Goal: Task Accomplishment & Management: Use online tool/utility

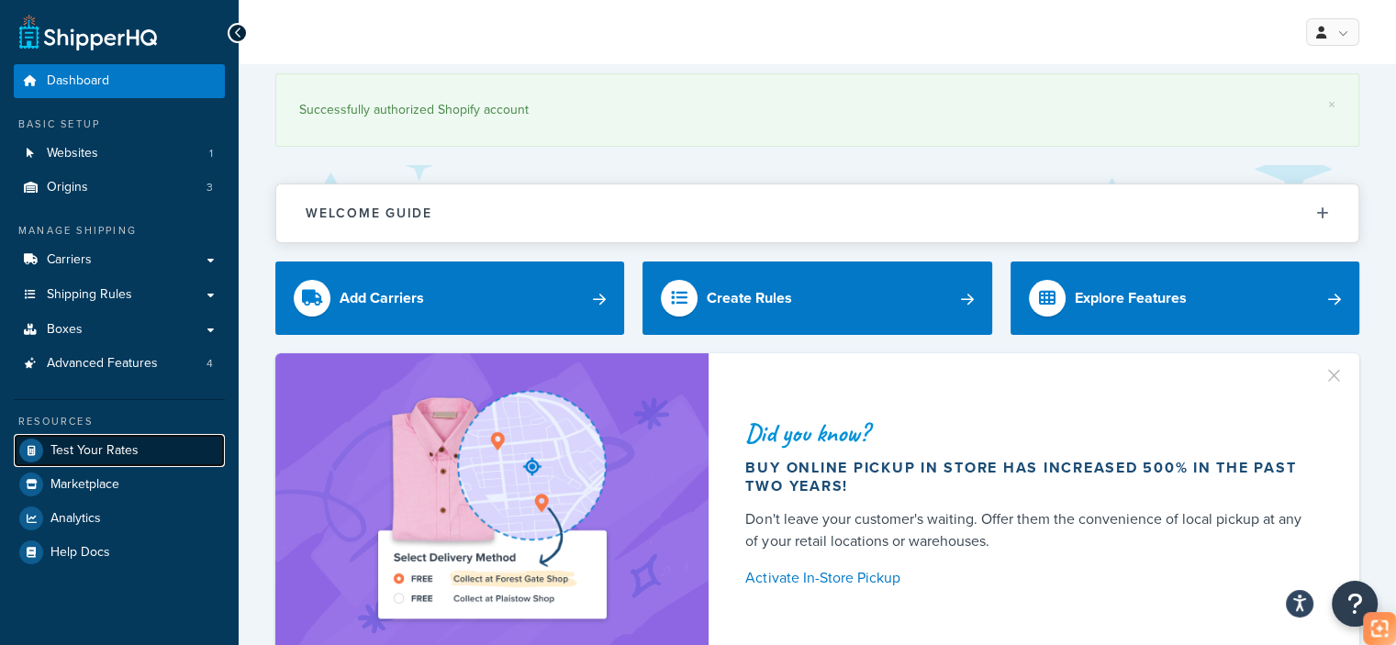
click at [112, 443] on span "Test Your Rates" at bounding box center [94, 451] width 88 height 16
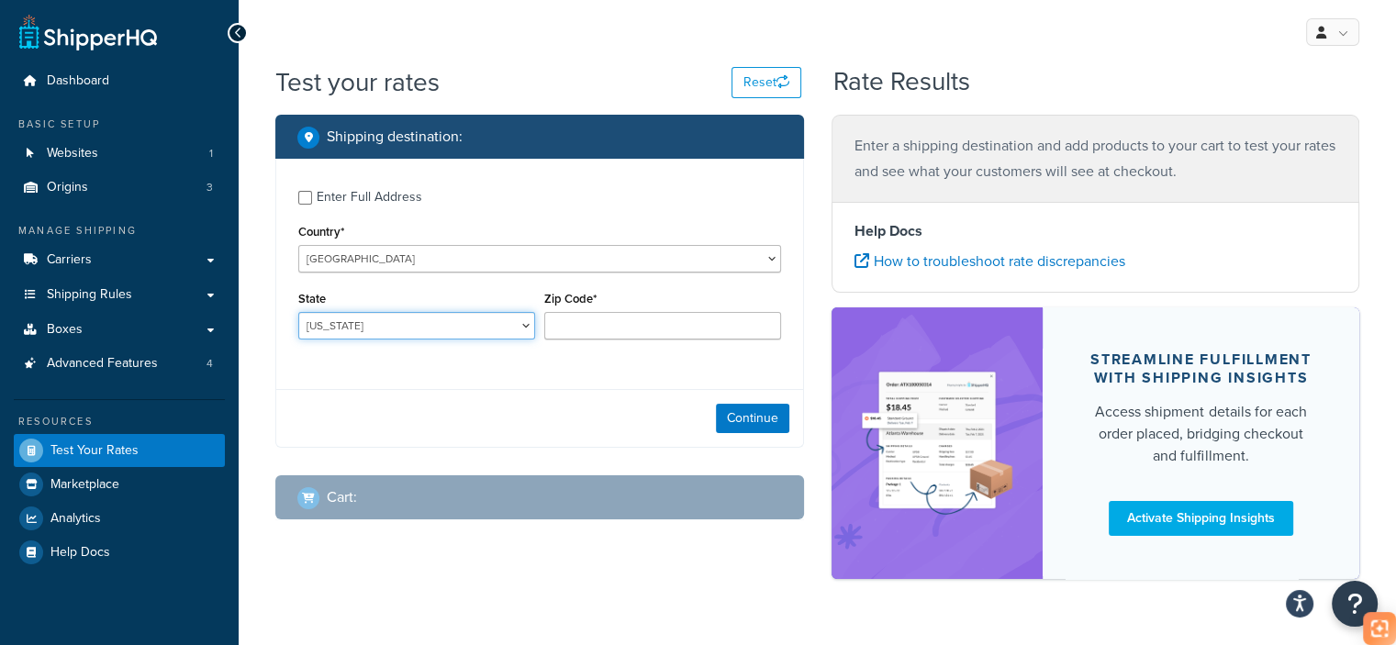
click at [444, 337] on select "[US_STATE] [US_STATE] [US_STATE] [US_STATE] [US_STATE] Armed Forces Americas Ar…" at bounding box center [416, 326] width 237 height 28
select select "CA"
click at [298, 312] on select "[US_STATE] [US_STATE] [US_STATE] [US_STATE] [US_STATE] Armed Forces Americas Ar…" at bounding box center [416, 326] width 237 height 28
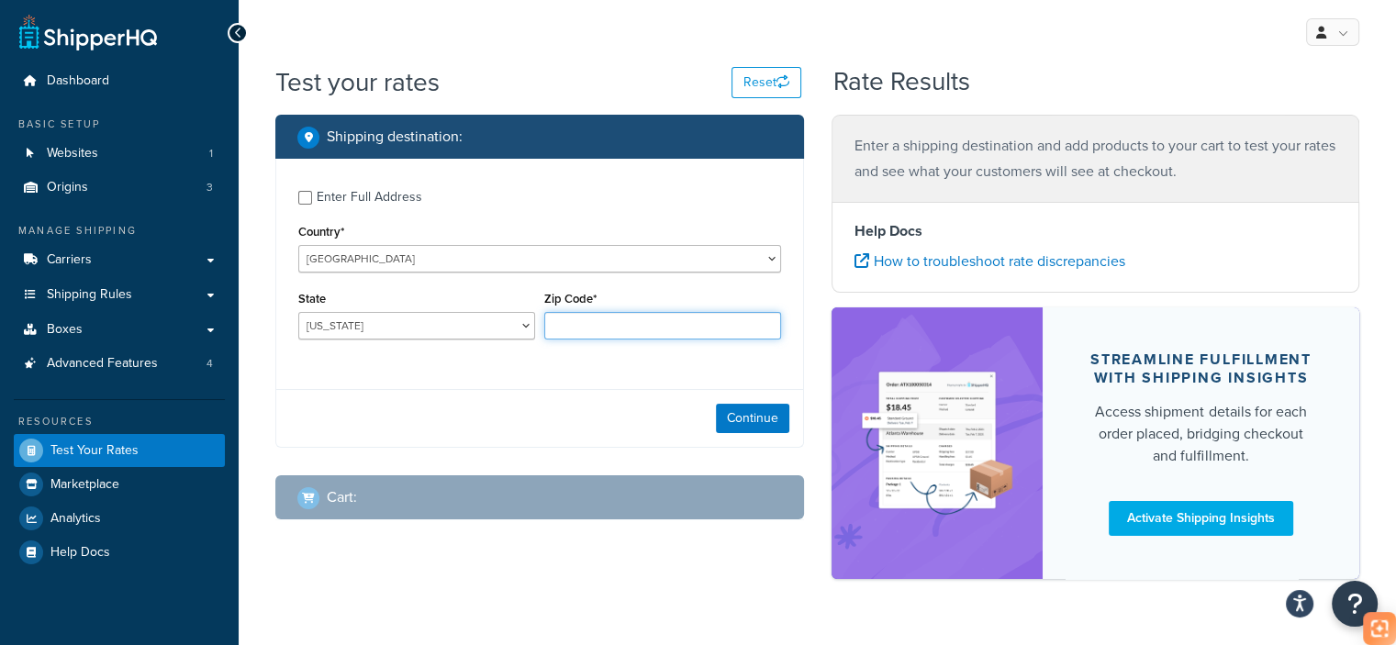
click at [607, 337] on input "Zip Code*" at bounding box center [662, 326] width 237 height 28
type input "90003"
click at [748, 417] on button "Continue" at bounding box center [752, 418] width 73 height 29
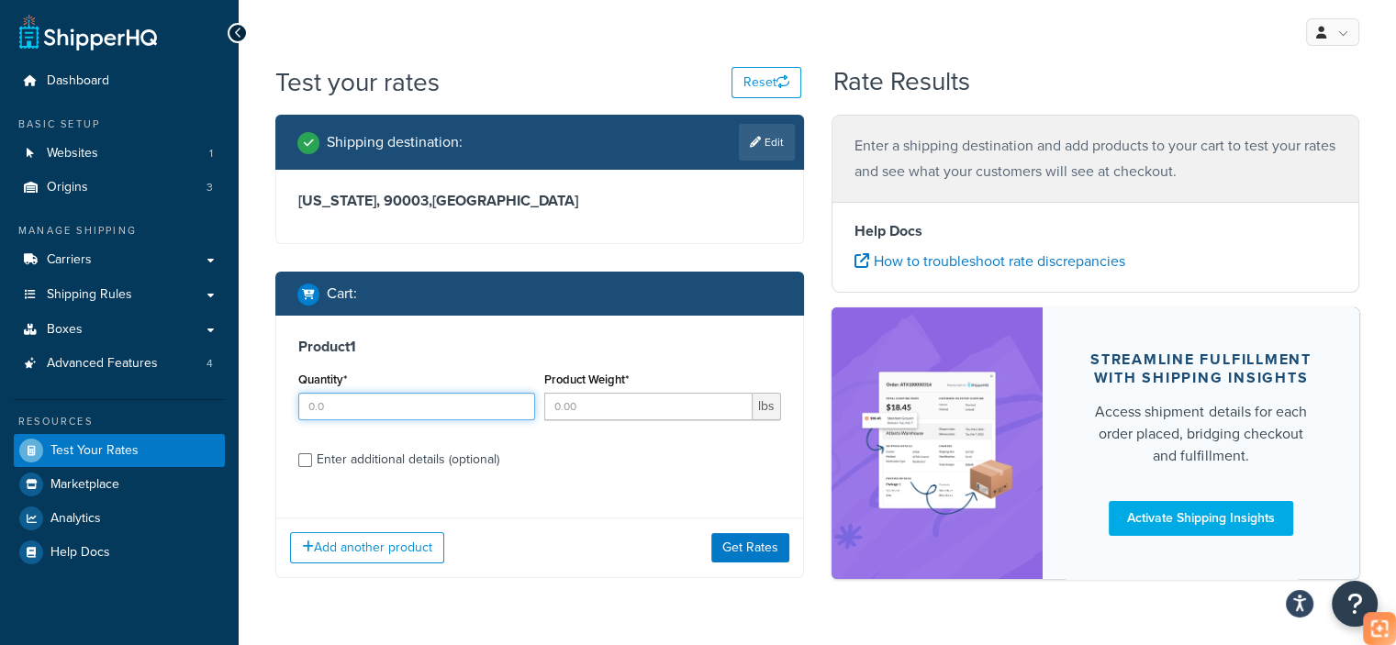
click at [435, 410] on input "Quantity*" at bounding box center [416, 407] width 237 height 28
type input "1"
click at [314, 462] on div "Enter additional details (optional)" at bounding box center [539, 457] width 483 height 29
click at [308, 457] on input "Enter additional details (optional)" at bounding box center [305, 460] width 14 height 14
checkbox input "true"
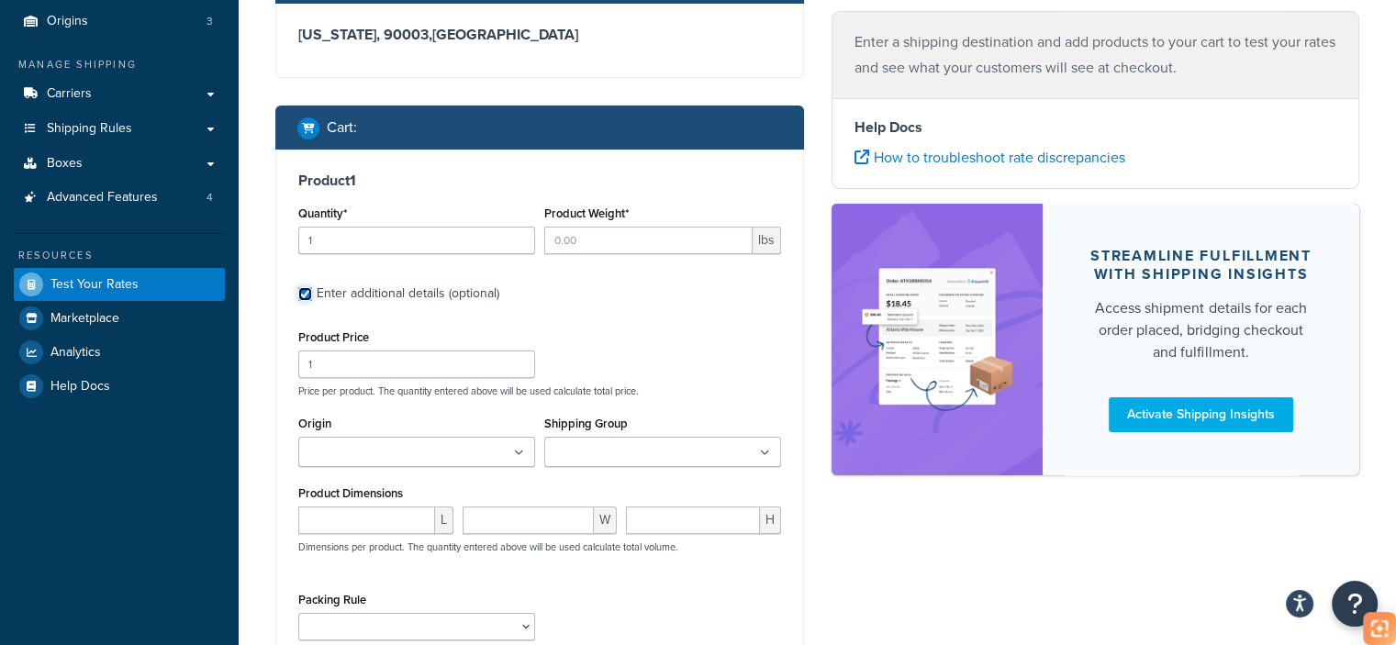
scroll to position [170, 0]
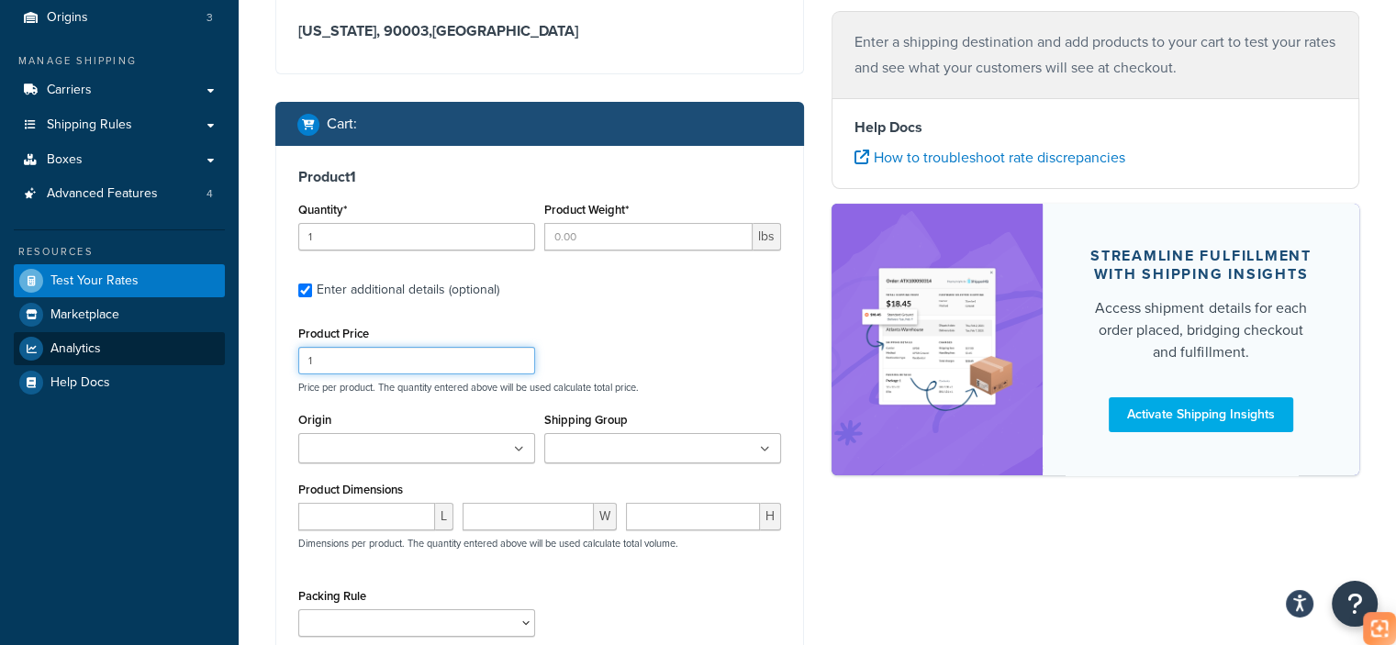
drag, startPoint x: 385, startPoint y: 356, endPoint x: 215, endPoint y: 362, distance: 170.8
click at [215, 362] on div "Dashboard Basic Setup Websites 1 Origins 3 Manage Shipping Carriers Carriers Al…" at bounding box center [698, 348] width 1396 height 1036
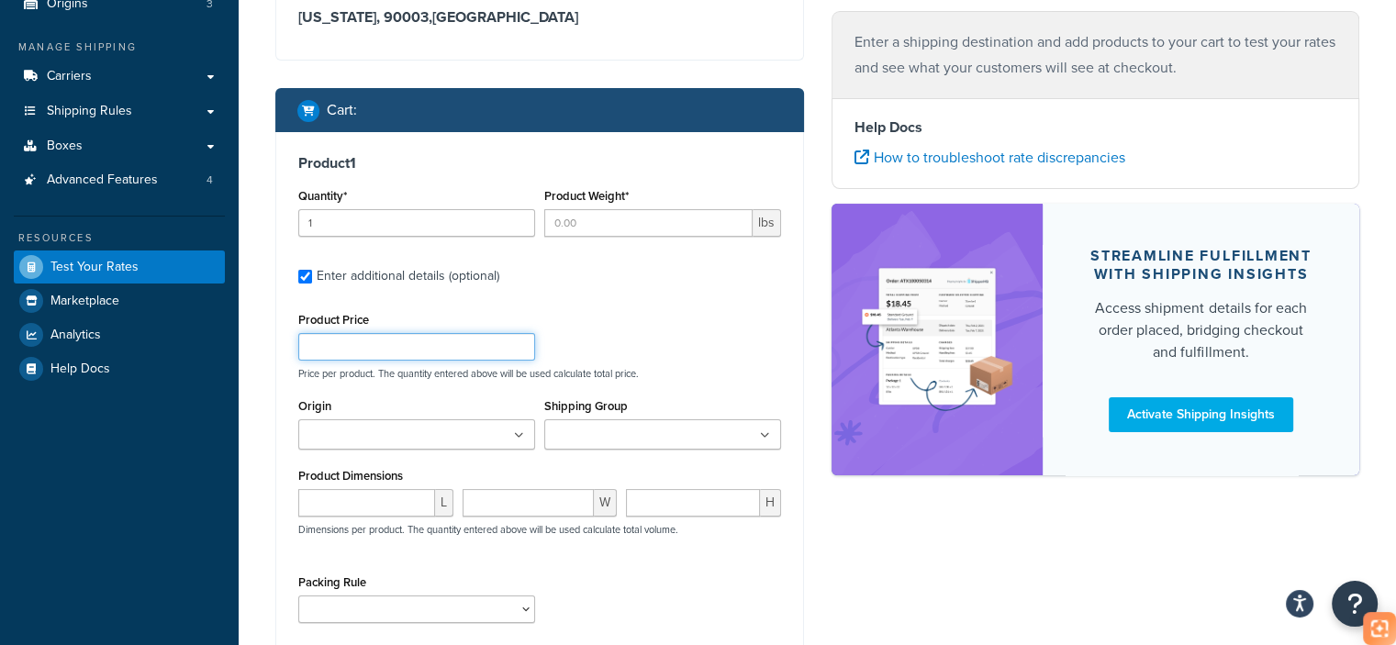
scroll to position [262, 0]
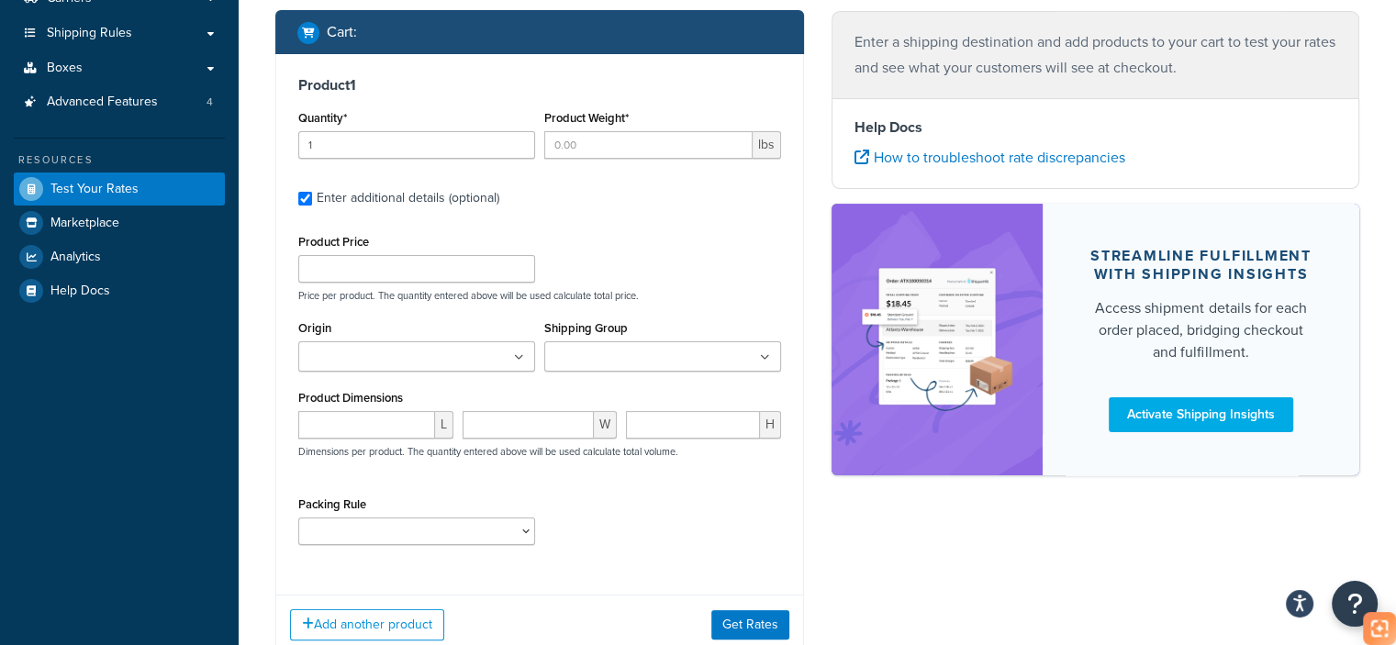
click at [371, 440] on div "L" at bounding box center [376, 431] width 164 height 41
click at [365, 428] on input "number" at bounding box center [366, 425] width 137 height 28
paste input "17.76"
type input "17.76"
click at [689, 412] on input "number" at bounding box center [693, 425] width 134 height 28
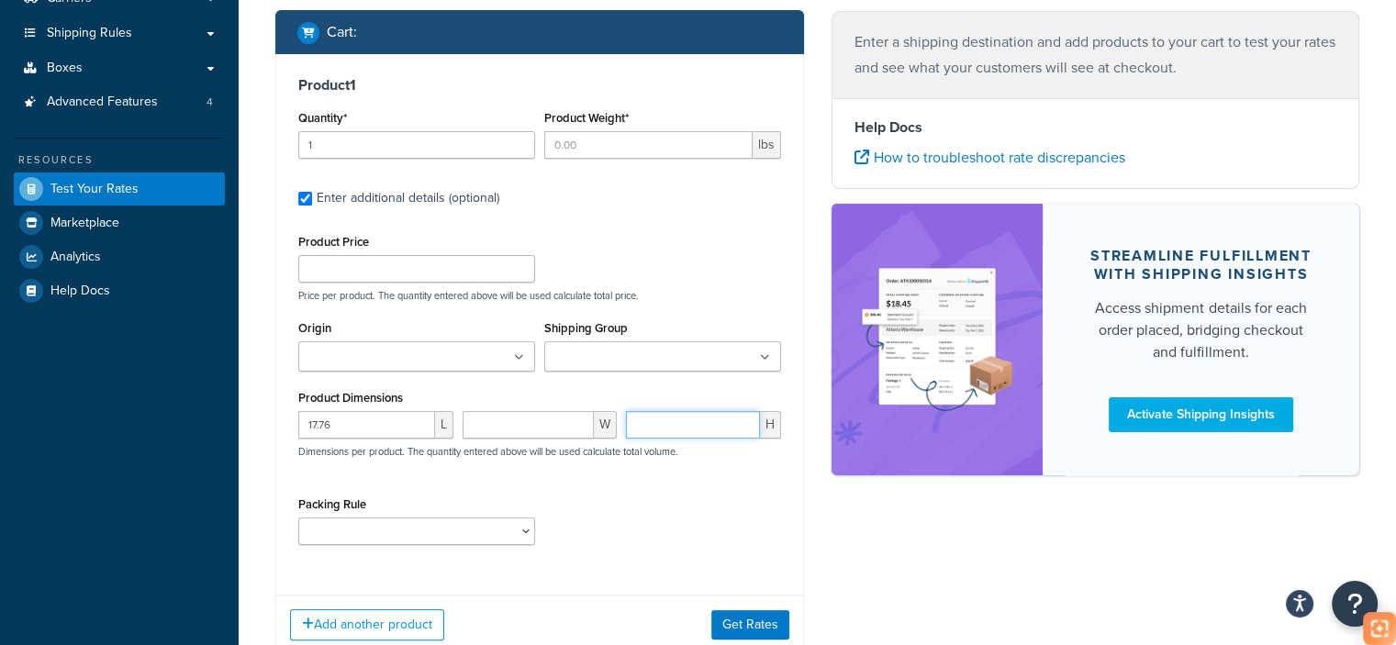
paste input "5.28"
type input "5.28"
click at [525, 424] on input "number" at bounding box center [528, 425] width 132 height 28
paste input "5.28"
type input "5.28"
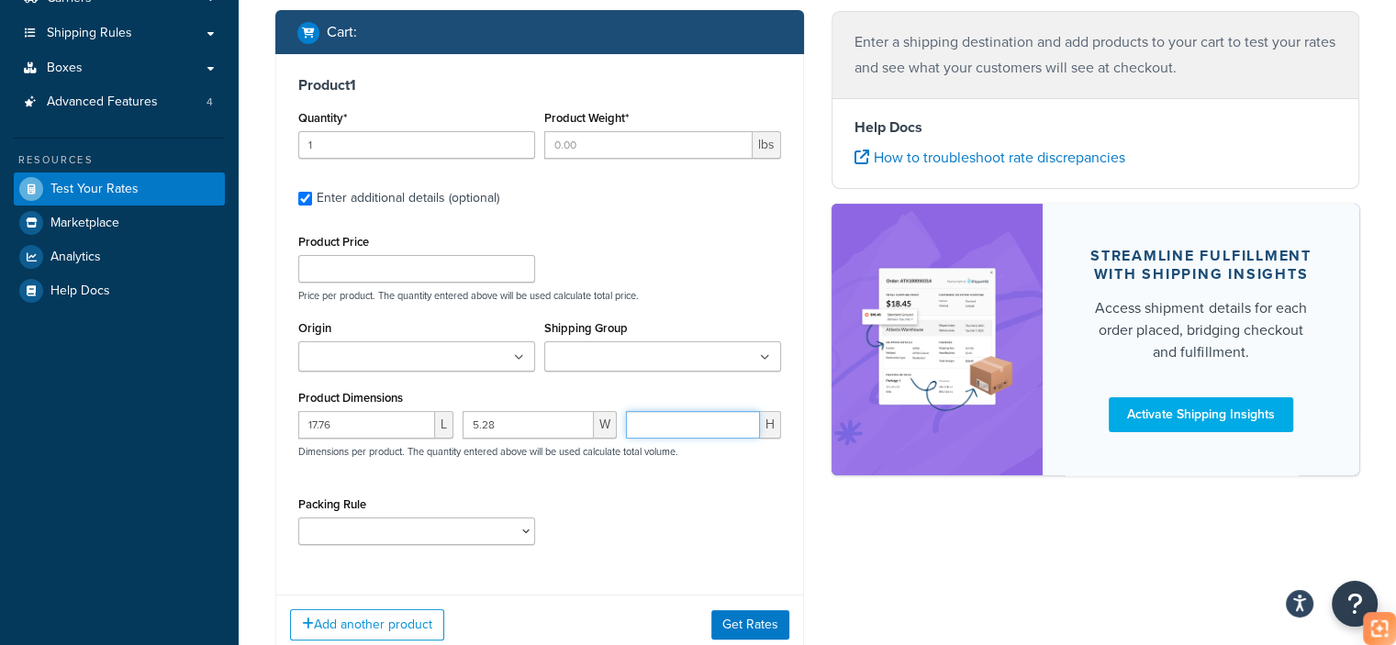
click at [696, 418] on input "number" at bounding box center [693, 425] width 134 height 28
paste input "2.44"
type input "2.44"
click at [472, 534] on select "test" at bounding box center [416, 532] width 237 height 28
click at [781, 616] on div "Add another product Get Rates" at bounding box center [539, 625] width 527 height 60
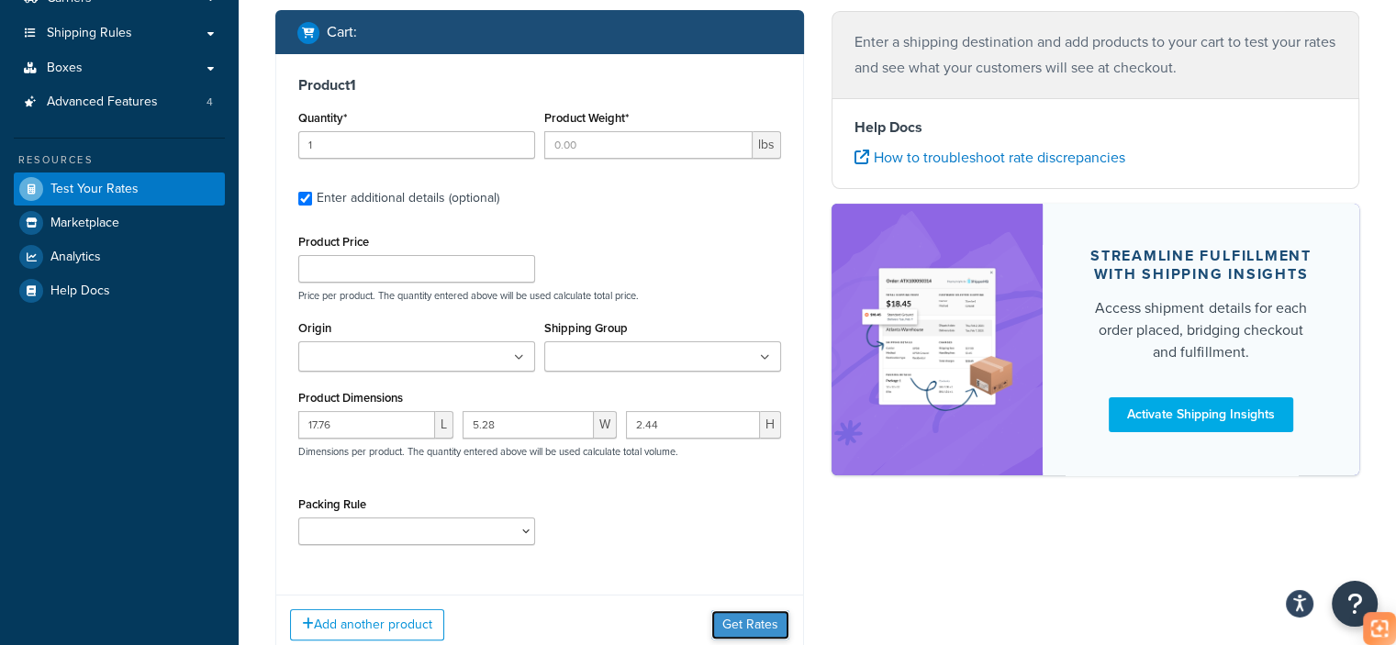
click at [777, 620] on button "Get Rates" at bounding box center [750, 624] width 78 height 29
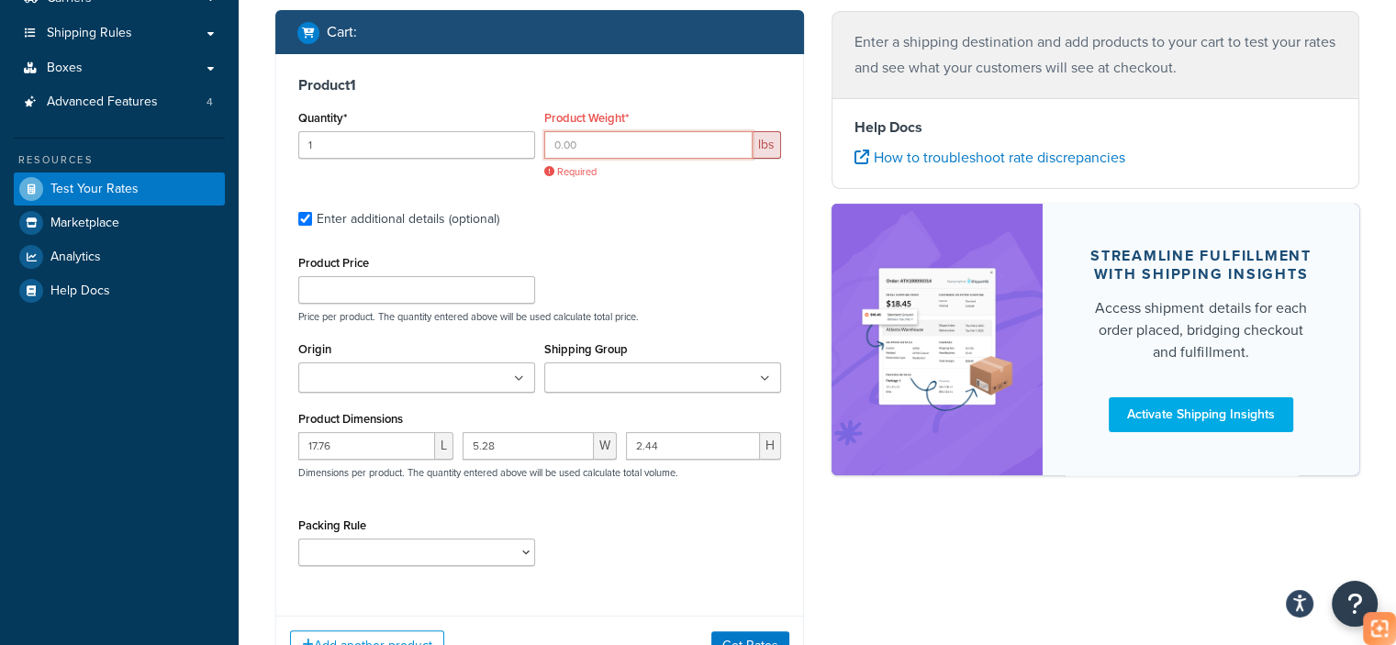
click at [646, 146] on input "Product Weight*" at bounding box center [648, 145] width 208 height 28
paste input "1.21"
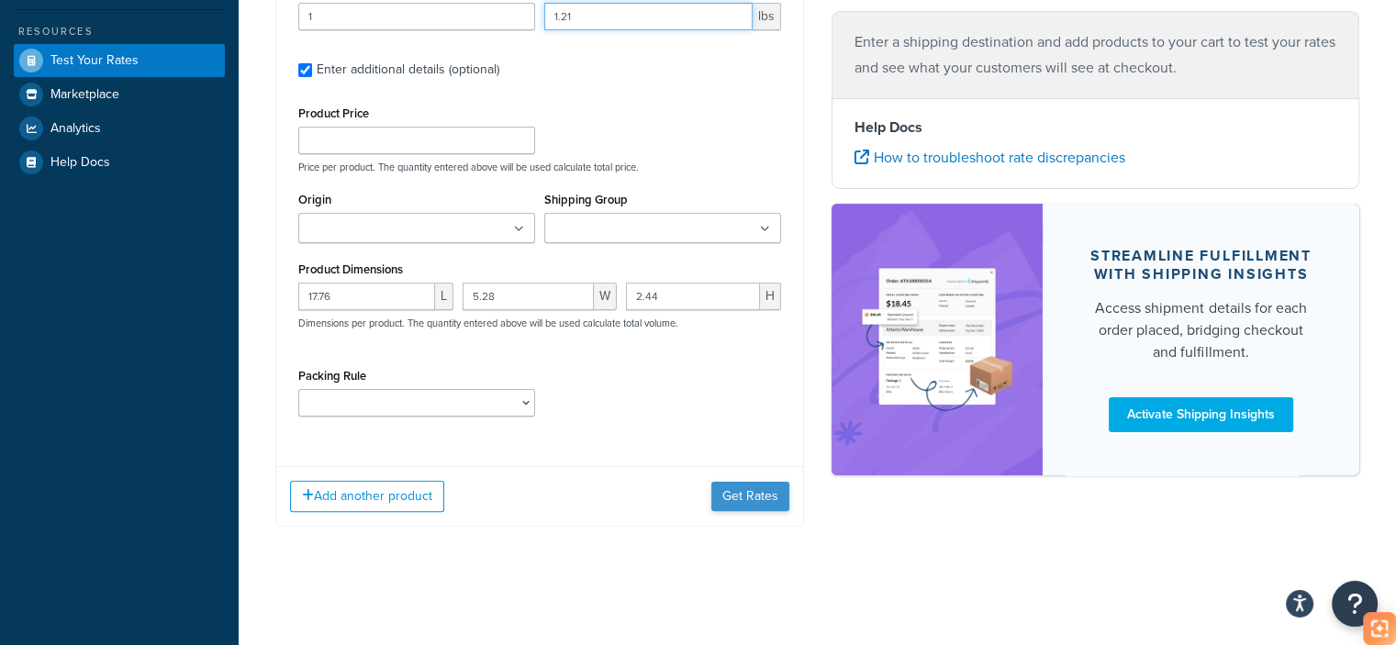
type input "1.21"
click at [767, 495] on button "Get Rates" at bounding box center [750, 496] width 78 height 29
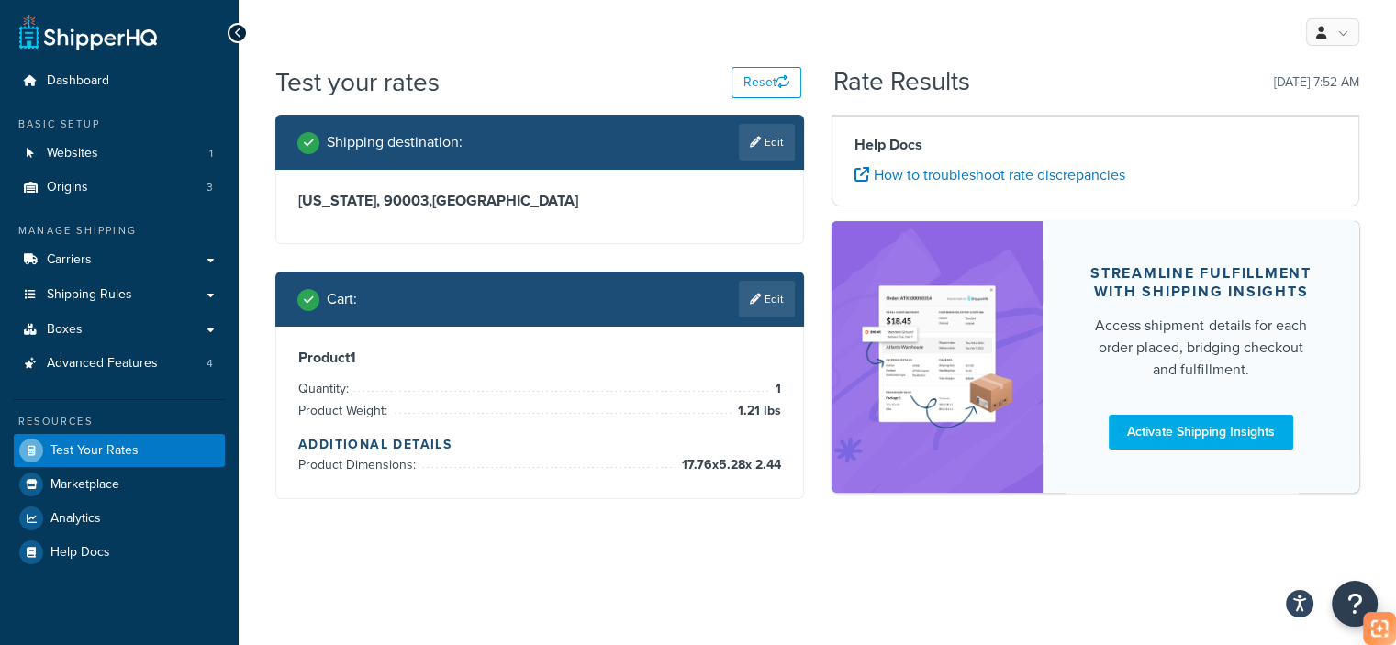
scroll to position [0, 0]
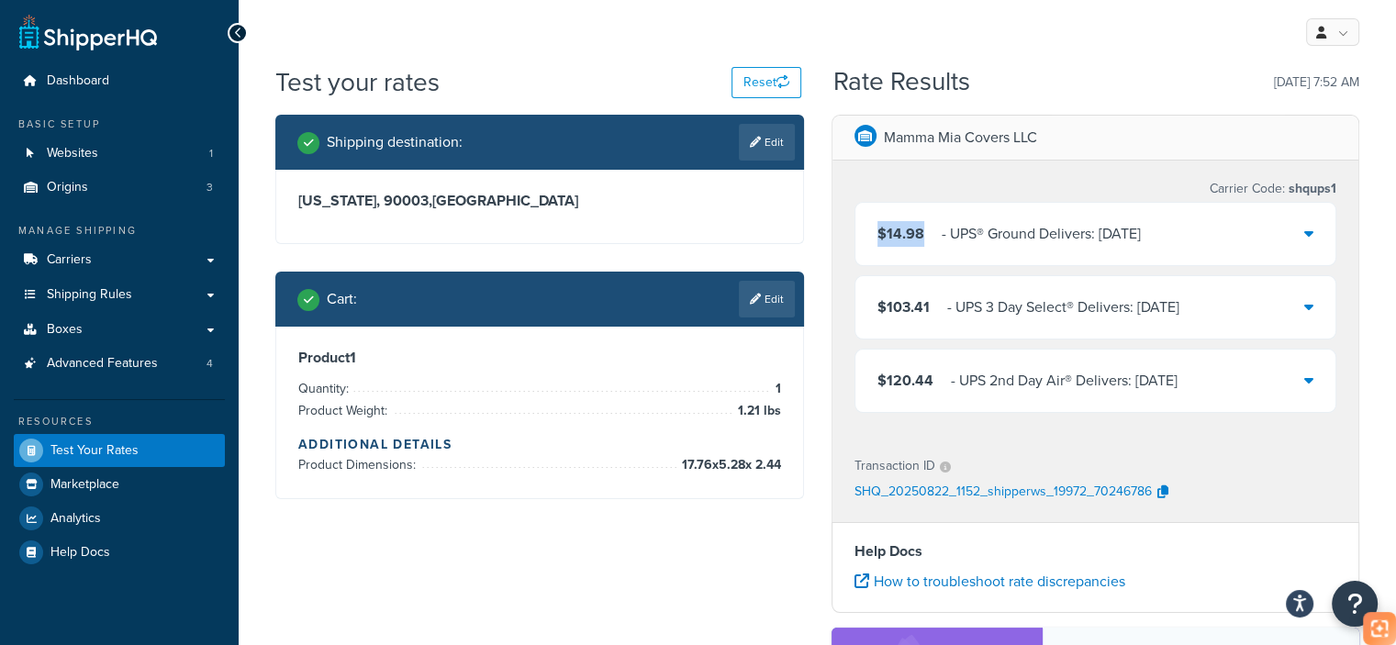
drag, startPoint x: 926, startPoint y: 234, endPoint x: 880, endPoint y: 232, distance: 45.9
click at [880, 232] on div "$14.98 ‌‌‍‍ - UPS® Ground Delivers: [DATE]" at bounding box center [1008, 234] width 263 height 26
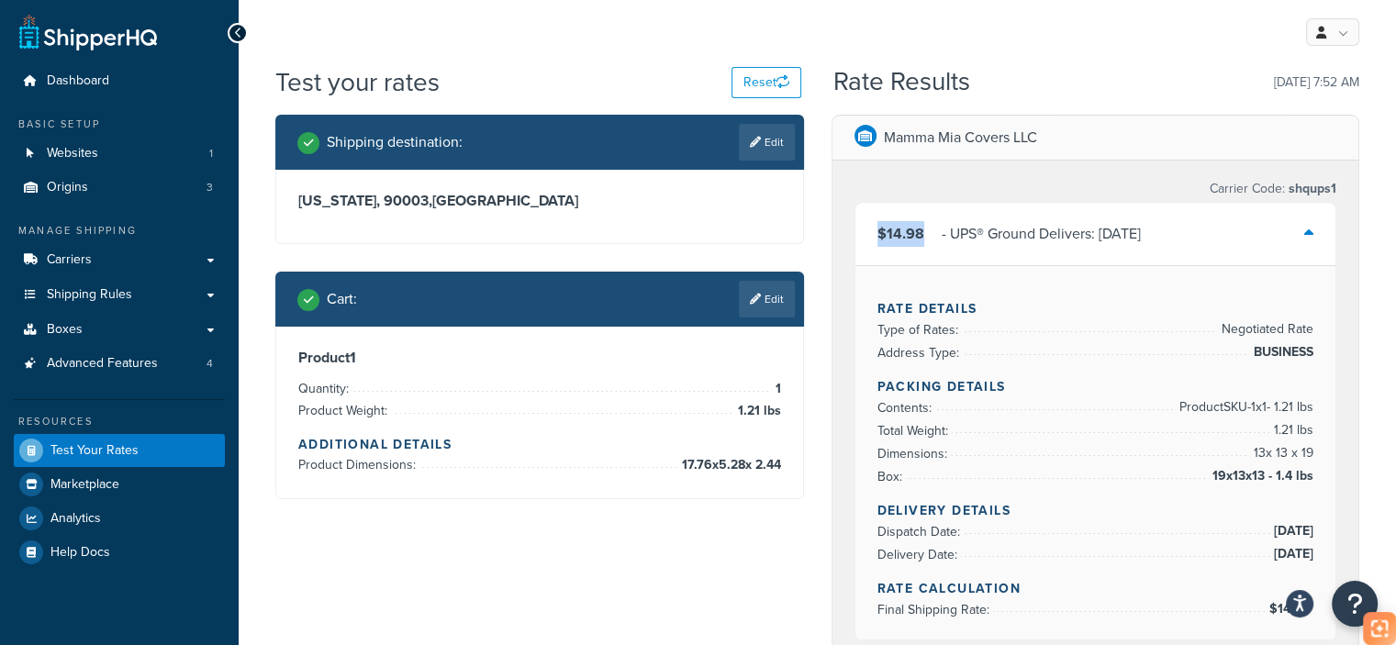
copy span "$14.98"
click at [918, 248] on div "$14.98 ‌‌‍‍ - UPS® Ground Delivers: [DATE]" at bounding box center [1095, 234] width 481 height 62
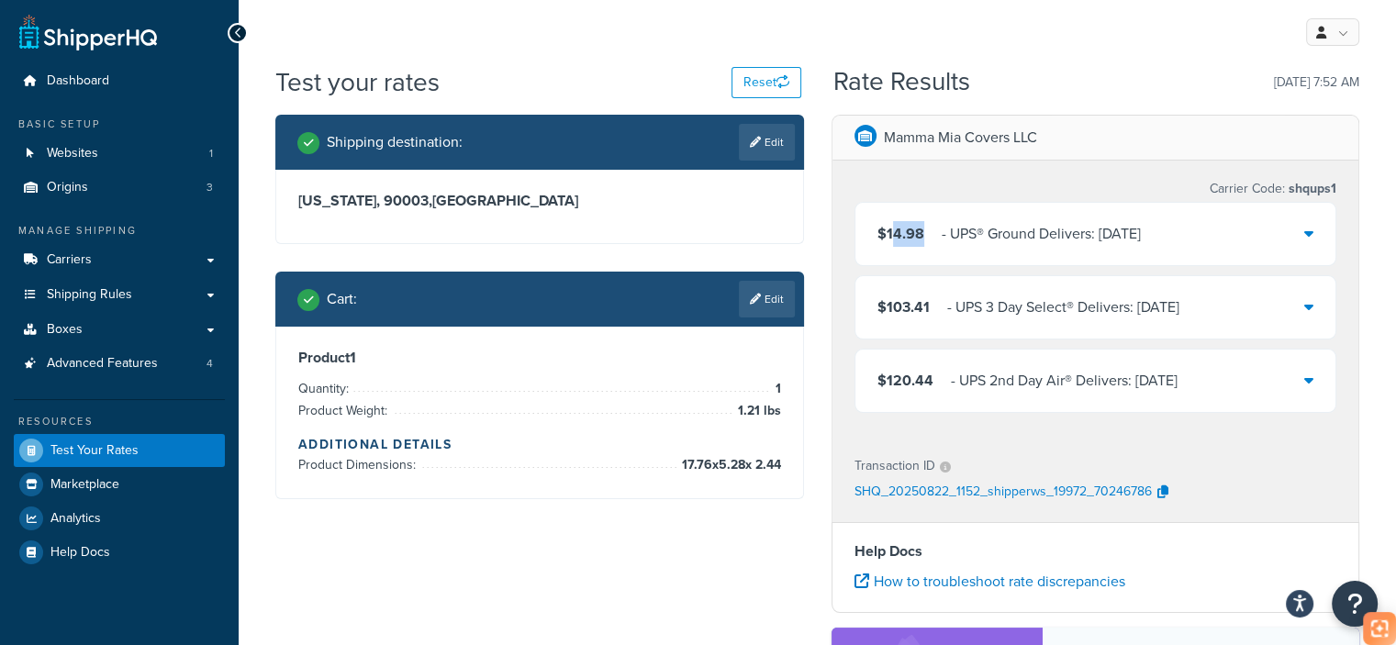
drag, startPoint x: 922, startPoint y: 238, endPoint x: 888, endPoint y: 235, distance: 34.1
click at [888, 235] on div "$14.98 ‌‌‍‍ - UPS® Ground Delivers: [DATE]" at bounding box center [1008, 234] width 263 height 26
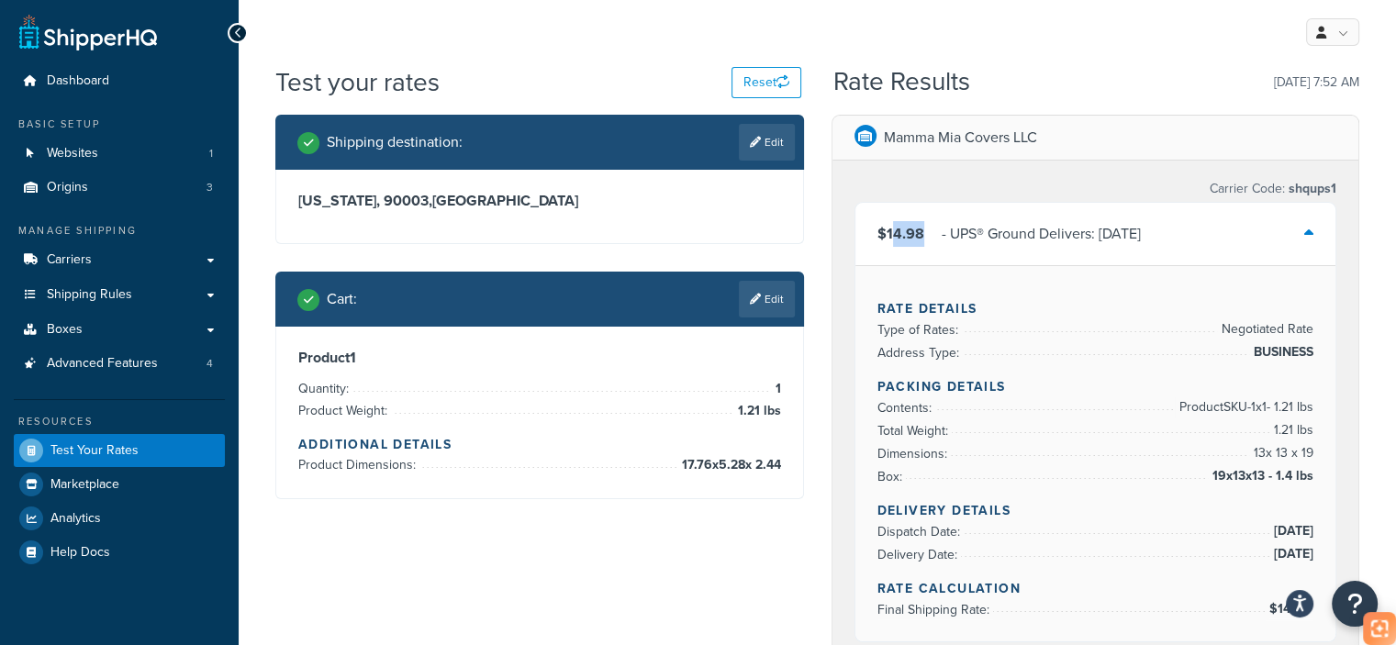
click at [912, 234] on span "$14.98" at bounding box center [900, 233] width 47 height 21
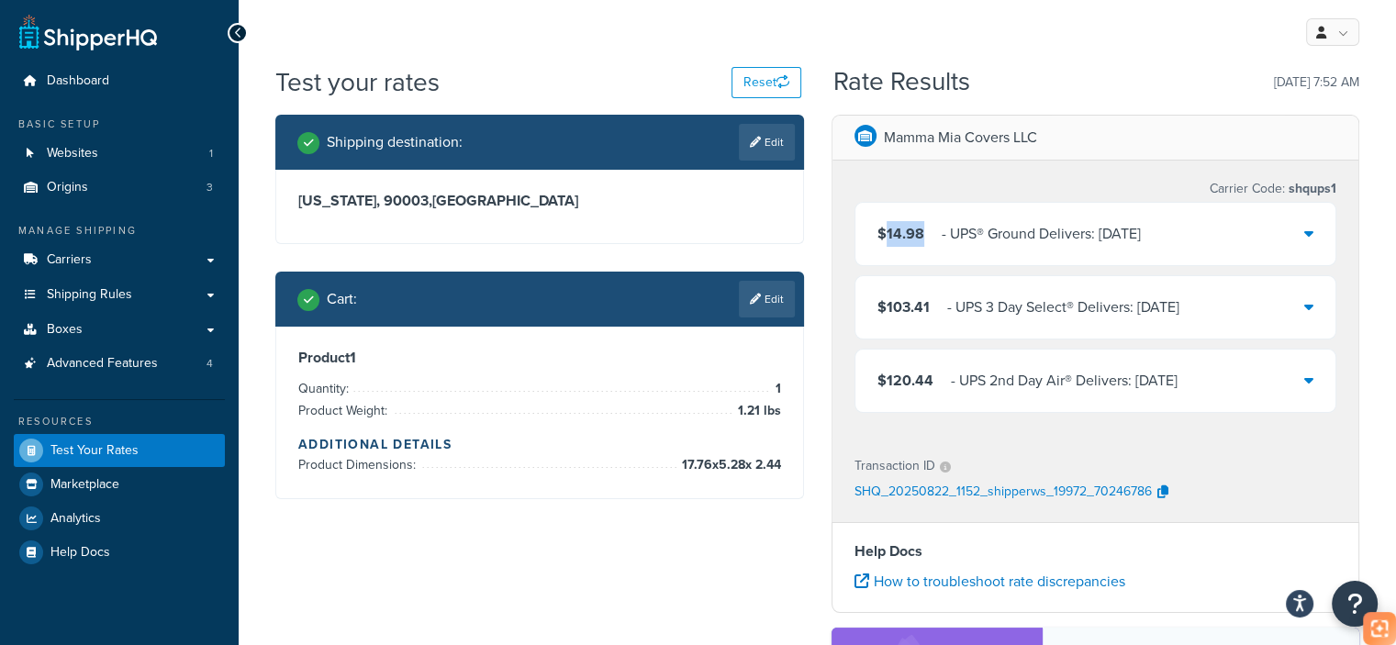
drag, startPoint x: 908, startPoint y: 238, endPoint x: 884, endPoint y: 238, distance: 23.9
click at [884, 238] on div "$14.98 ‌‌‍‍ - UPS® Ground Delivers: [DATE]" at bounding box center [1008, 234] width 263 height 26
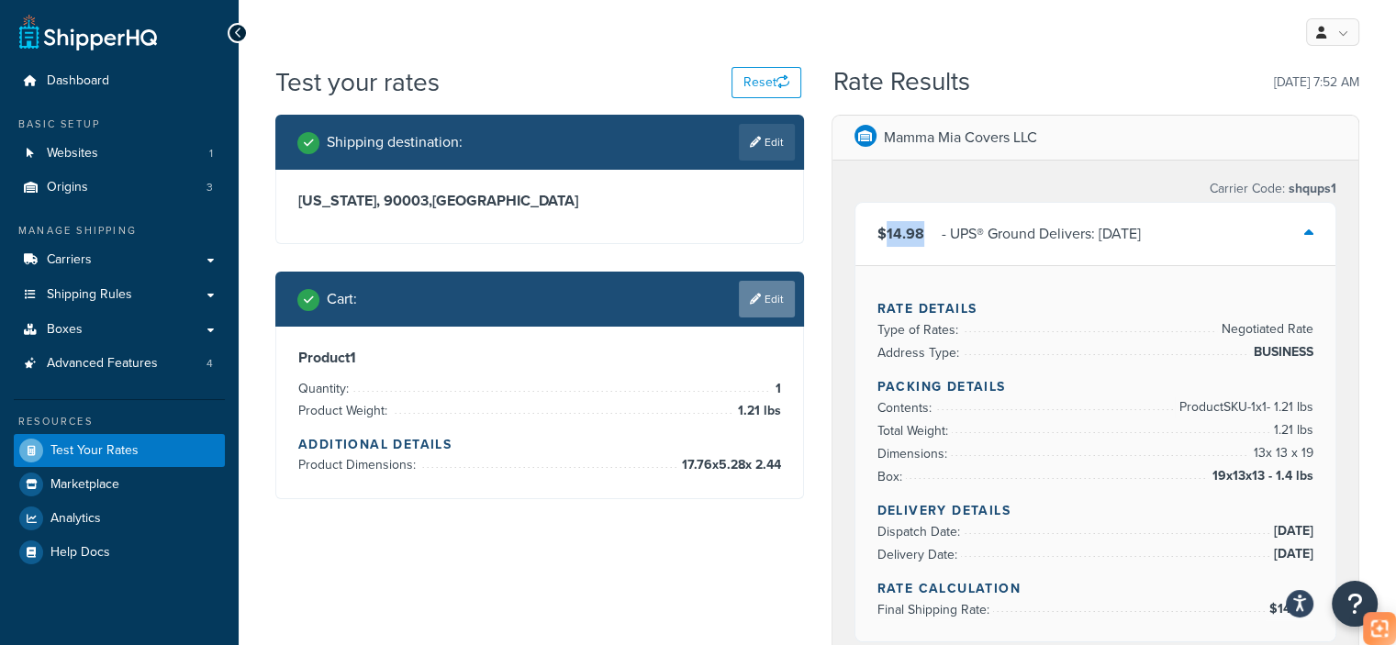
click at [774, 293] on link "Edit" at bounding box center [767, 299] width 56 height 37
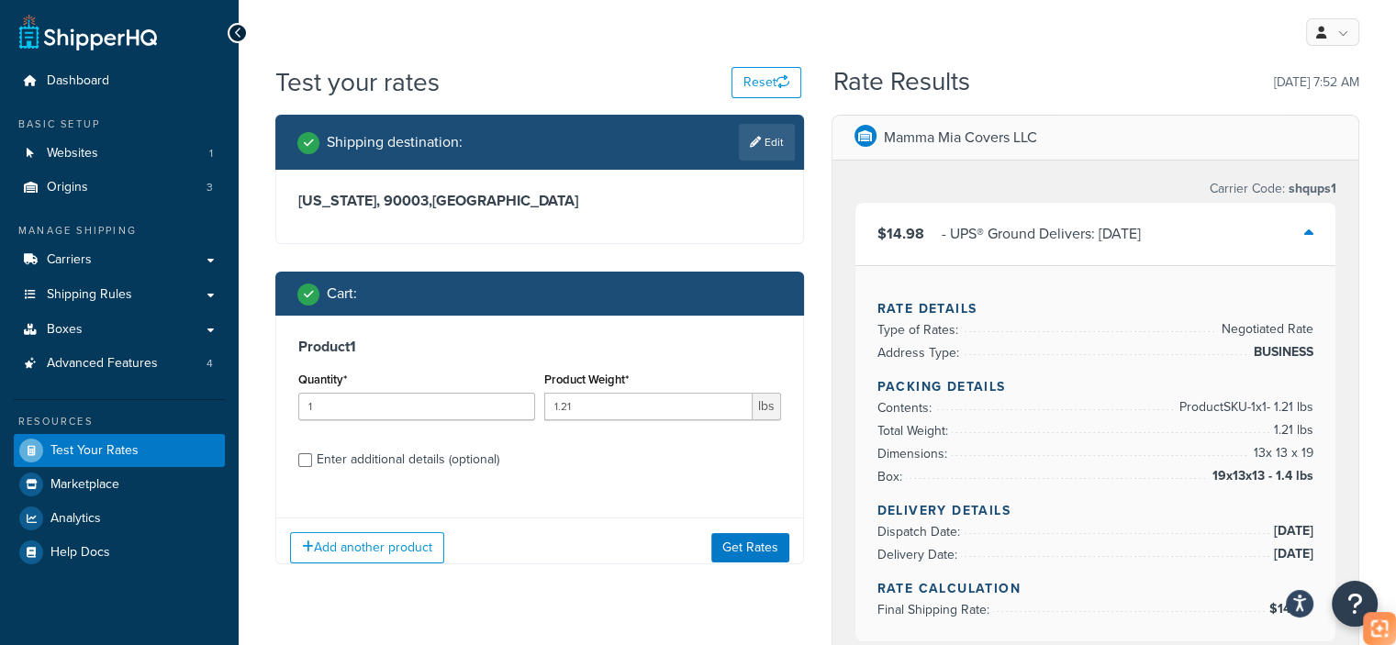
click at [774, 293] on div "Cart :" at bounding box center [545, 294] width 497 height 26
drag, startPoint x: 573, startPoint y: 407, endPoint x: 562, endPoint y: 412, distance: 11.9
click at [562, 412] on input "1.21" at bounding box center [648, 407] width 208 height 28
type input "1.56"
click at [745, 542] on button "Get Rates" at bounding box center [750, 547] width 78 height 29
